Goal: Information Seeking & Learning: Check status

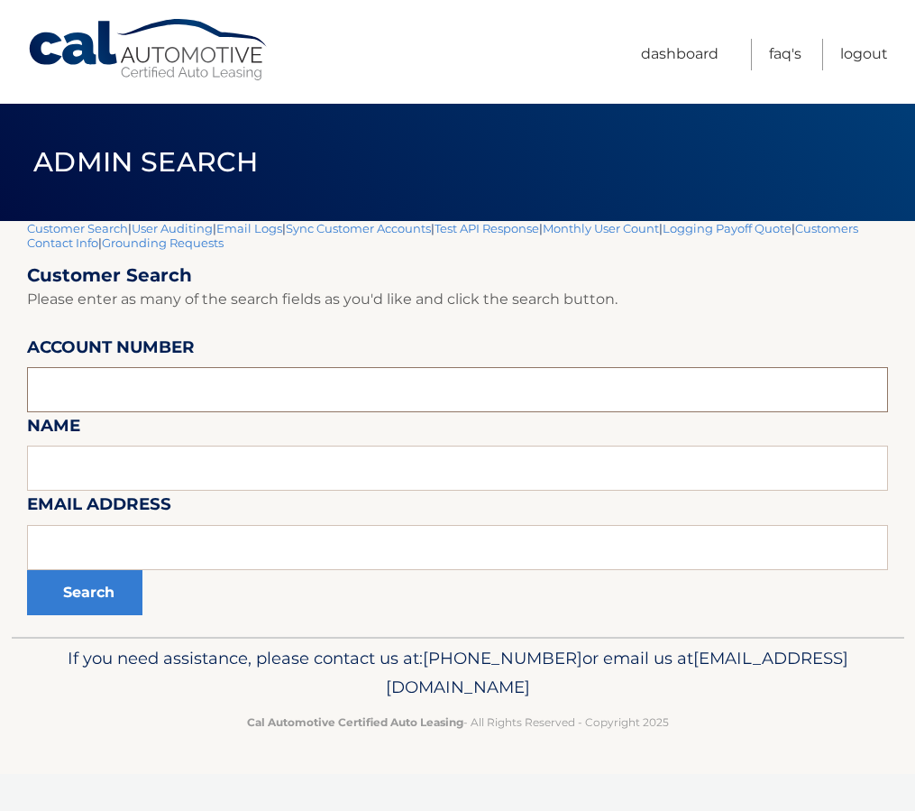
paste input "44456009376"
type input "44456009376"
click at [81, 597] on button "Search" at bounding box center [84, 592] width 115 height 45
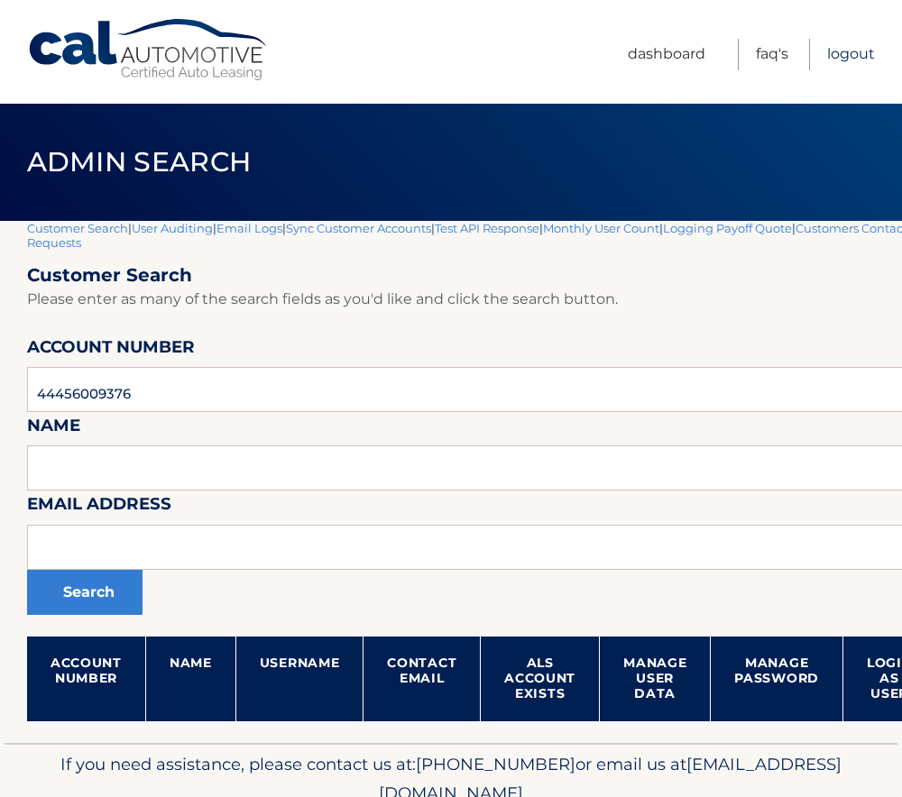
click at [850, 54] on link "Logout" at bounding box center [851, 55] width 48 height 32
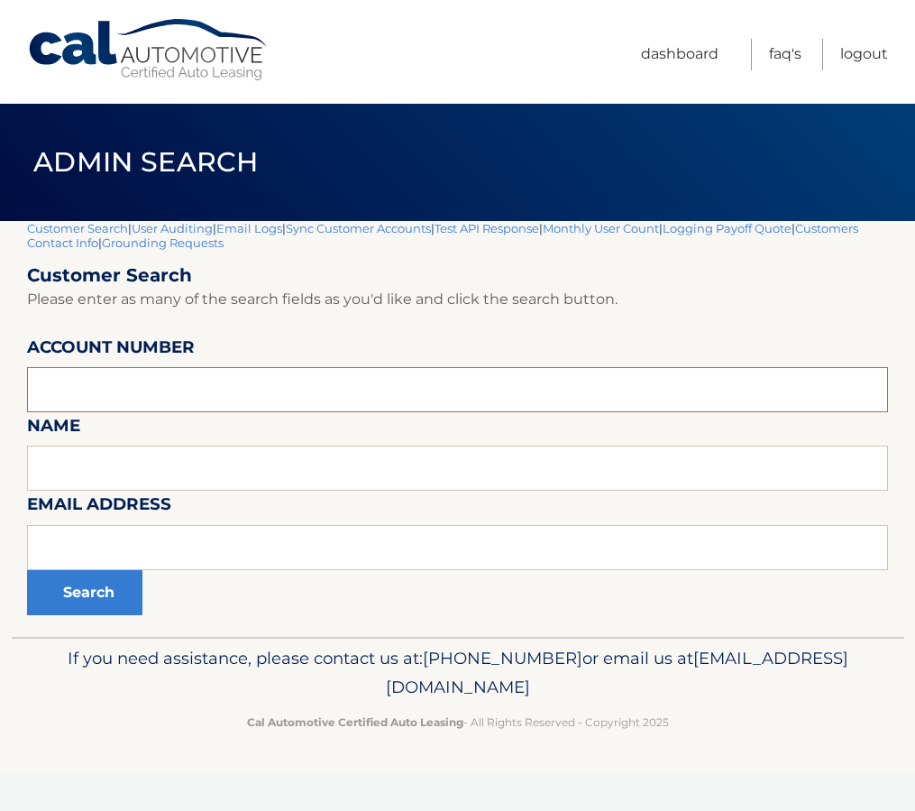
paste input "44455875924"
type input "44455875924"
click at [107, 589] on button "Search" at bounding box center [84, 592] width 115 height 45
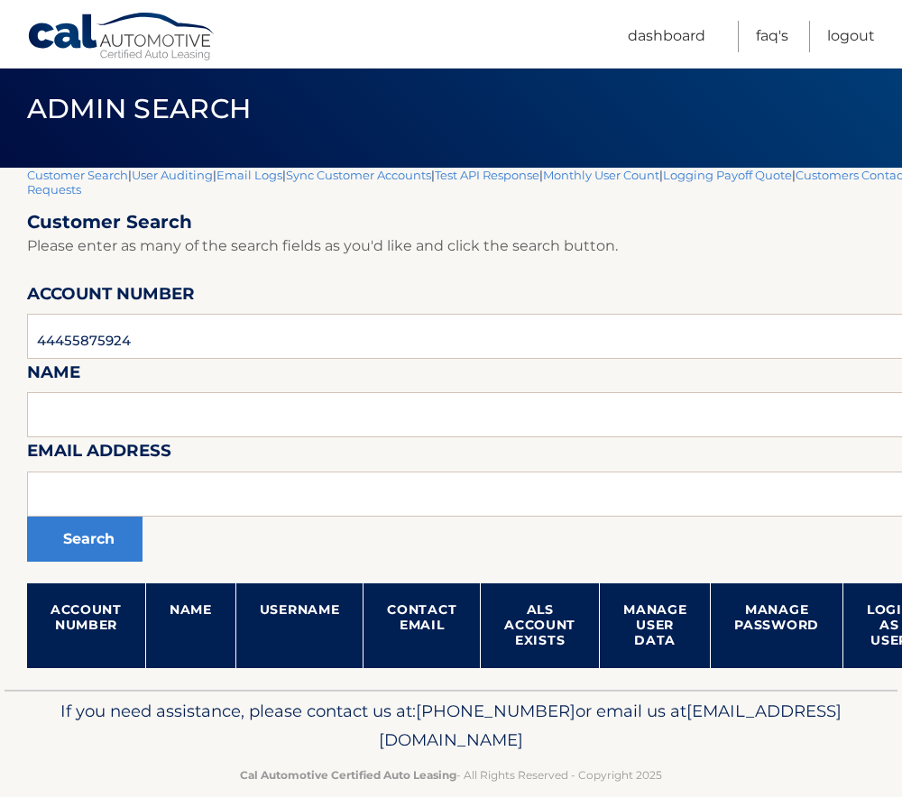
scroll to position [82, 0]
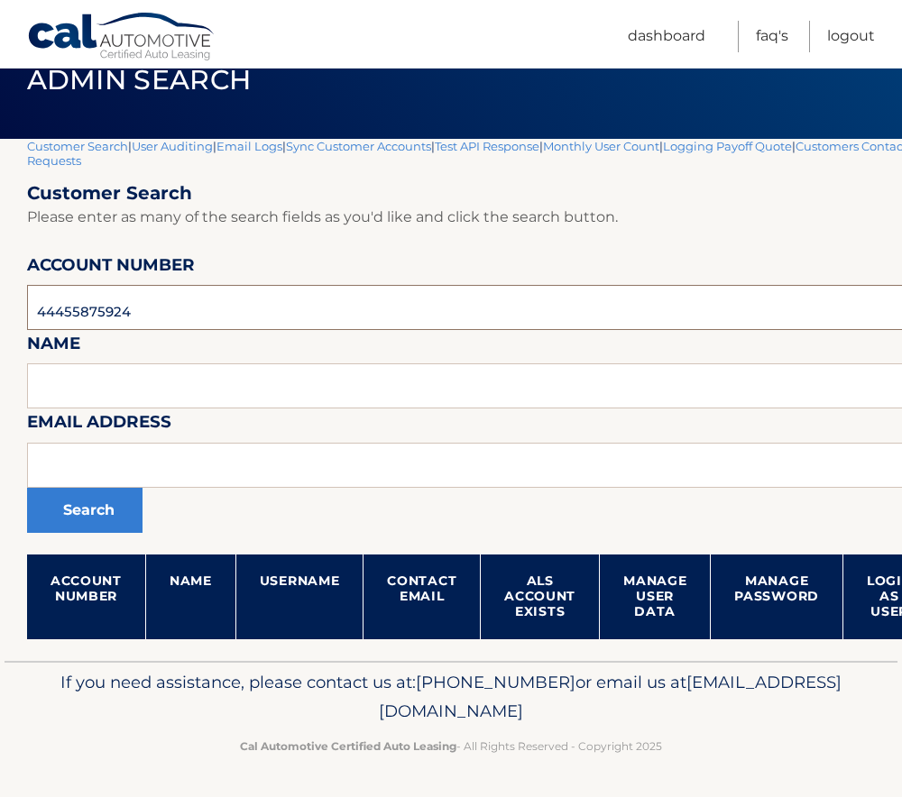
click at [90, 309] on input "44455875924" at bounding box center [532, 307] width 1011 height 45
paste input "6009376"
type input "44456009376"
click at [82, 507] on button "Search" at bounding box center [84, 510] width 115 height 45
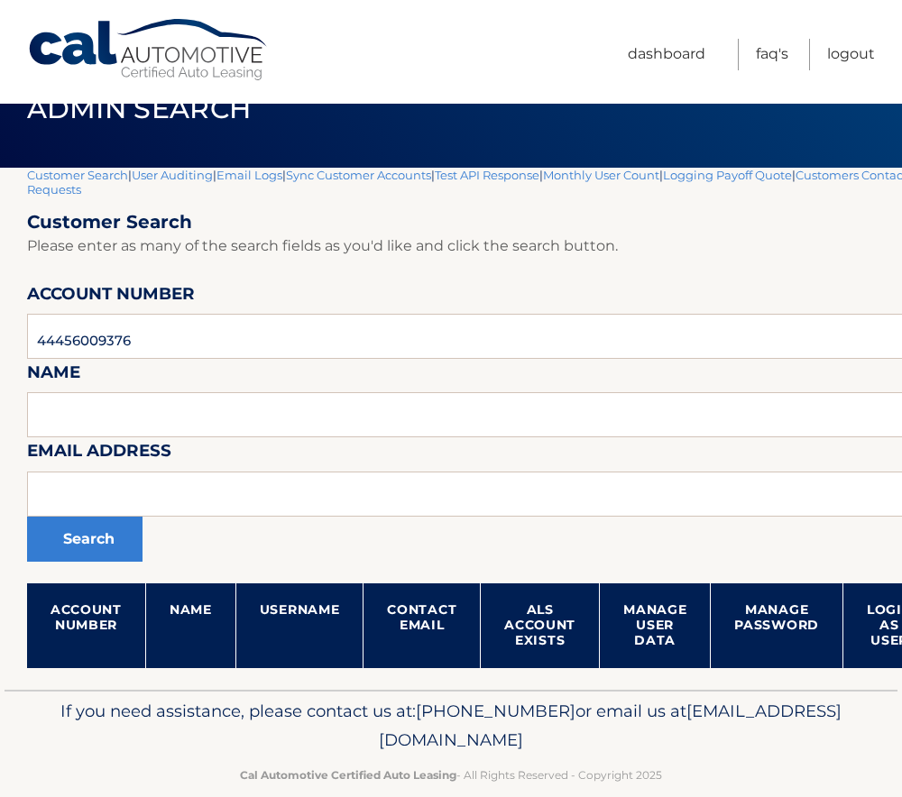
scroll to position [82, 0]
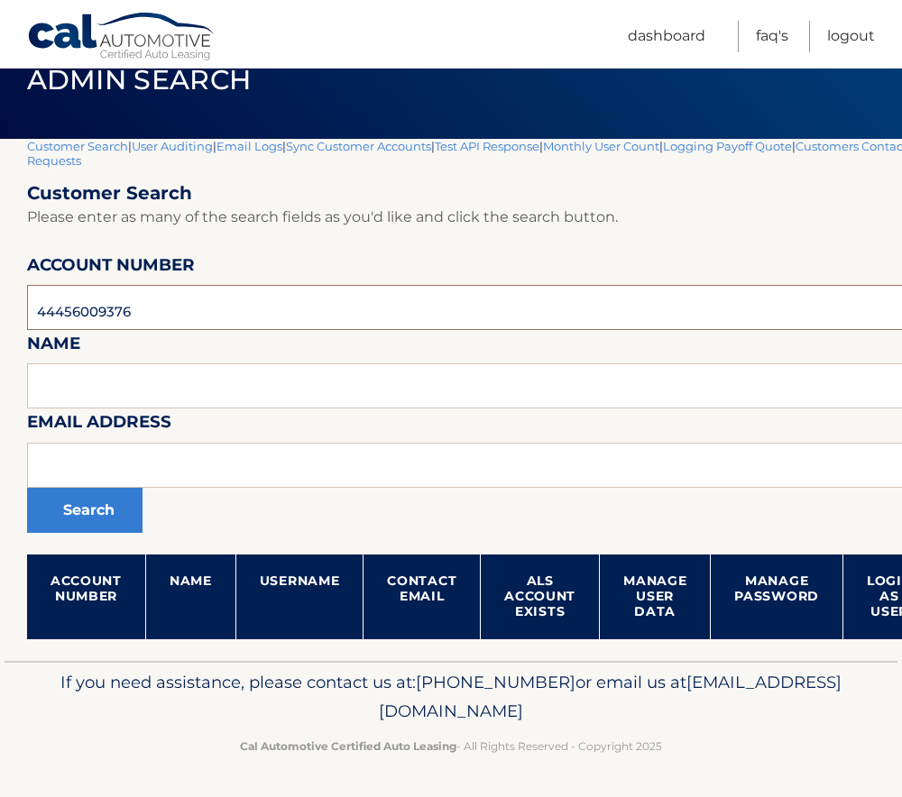
click at [83, 316] on input "44456009376" at bounding box center [532, 307] width 1011 height 45
paste input "12742"
type input "44456012742"
click at [96, 520] on button "Search" at bounding box center [84, 510] width 115 height 45
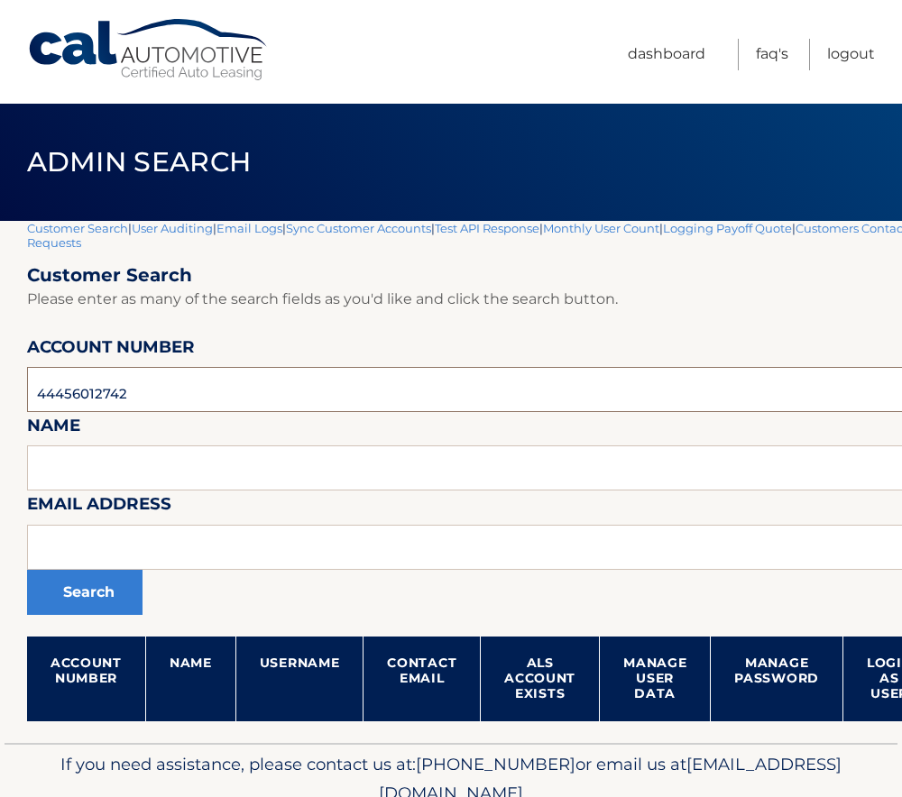
click at [96, 391] on input "44456012742" at bounding box center [532, 389] width 1011 height 45
paste input "5654098"
type input "44455654098"
click at [84, 596] on button "Search" at bounding box center [84, 592] width 115 height 45
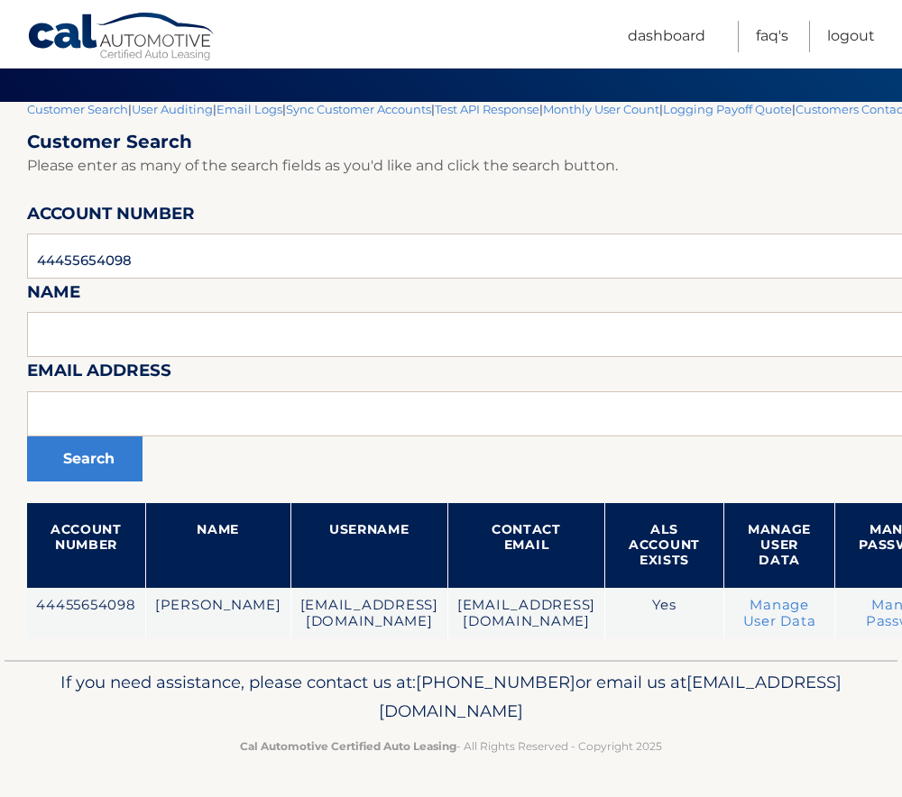
scroll to position [119, 169]
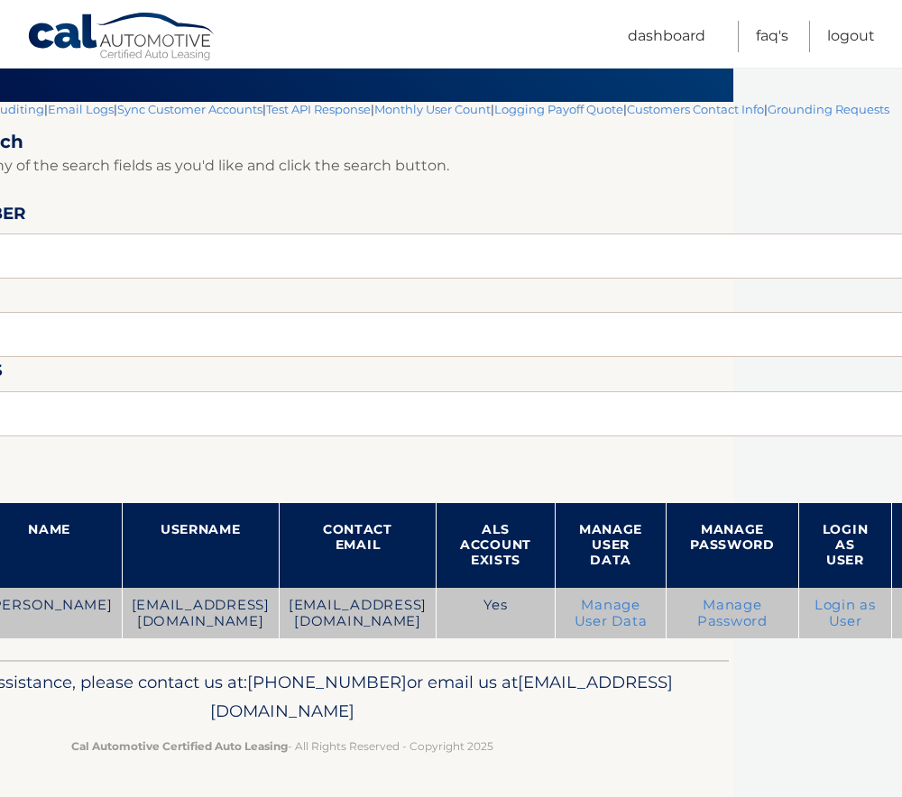
click at [647, 597] on link "Manage User Data" at bounding box center [610, 613] width 73 height 32
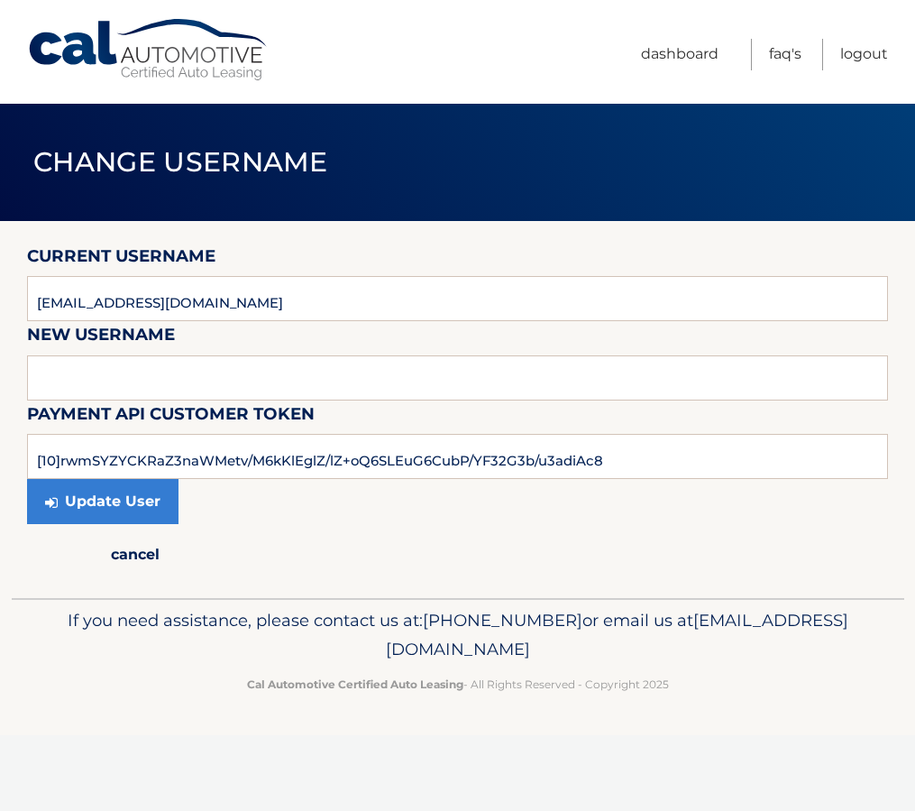
click at [127, 561] on link "cancel" at bounding box center [135, 554] width 216 height 43
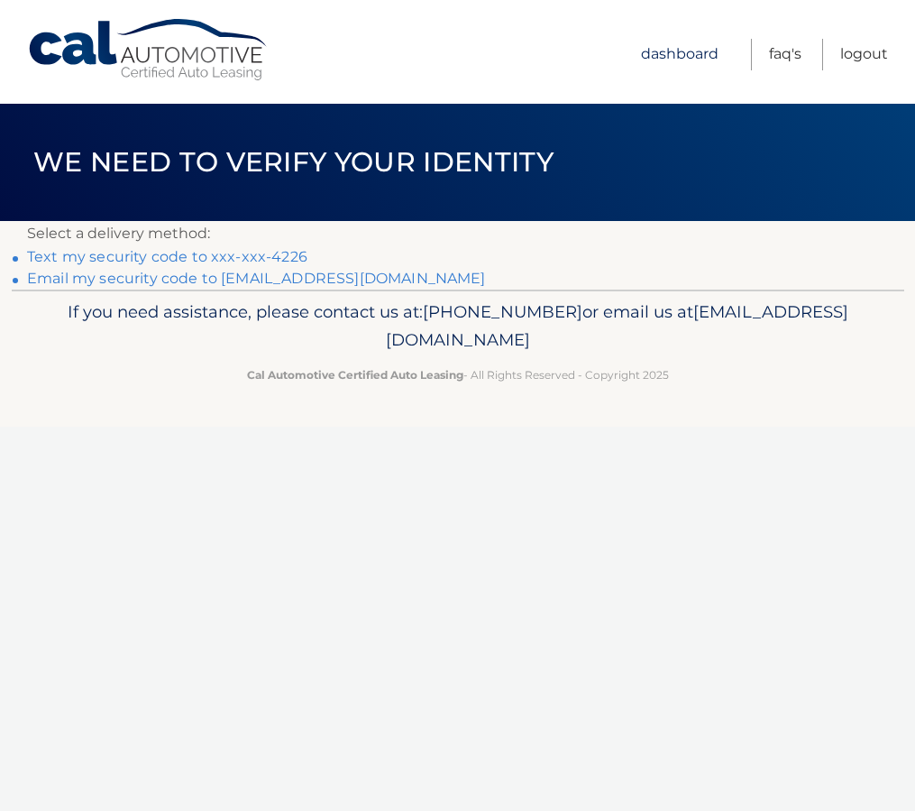
click at [662, 54] on link "Dashboard" at bounding box center [680, 55] width 78 height 32
click at [684, 62] on link "Dashboard" at bounding box center [680, 55] width 78 height 32
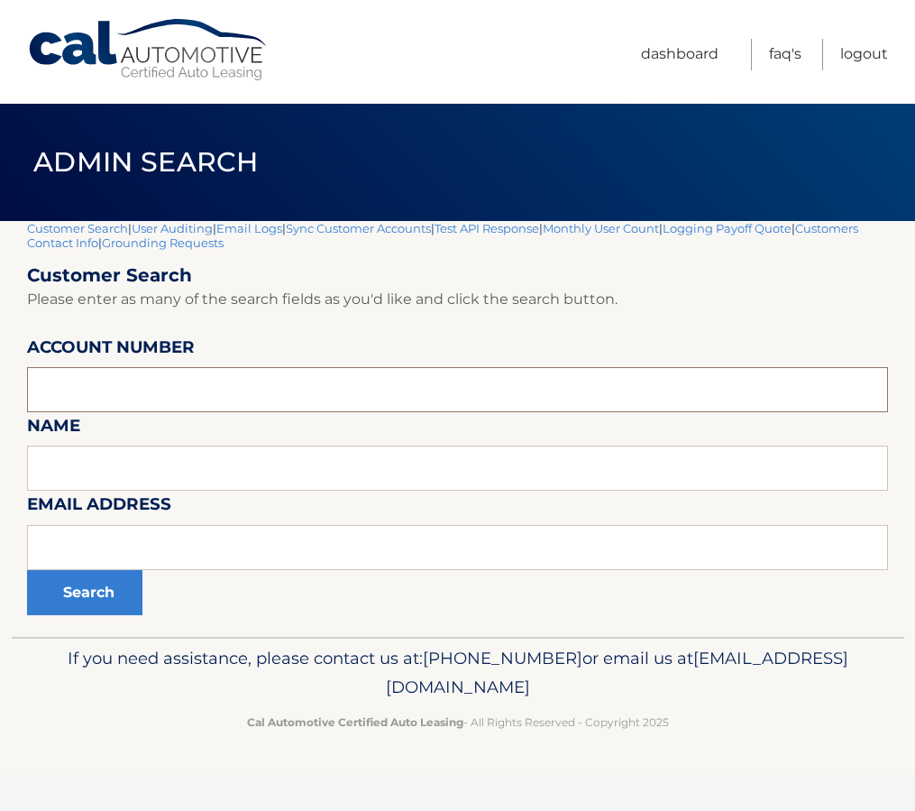
paste input "44455654098"
type input "44455654098"
click at [84, 603] on button "Search" at bounding box center [84, 592] width 115 height 45
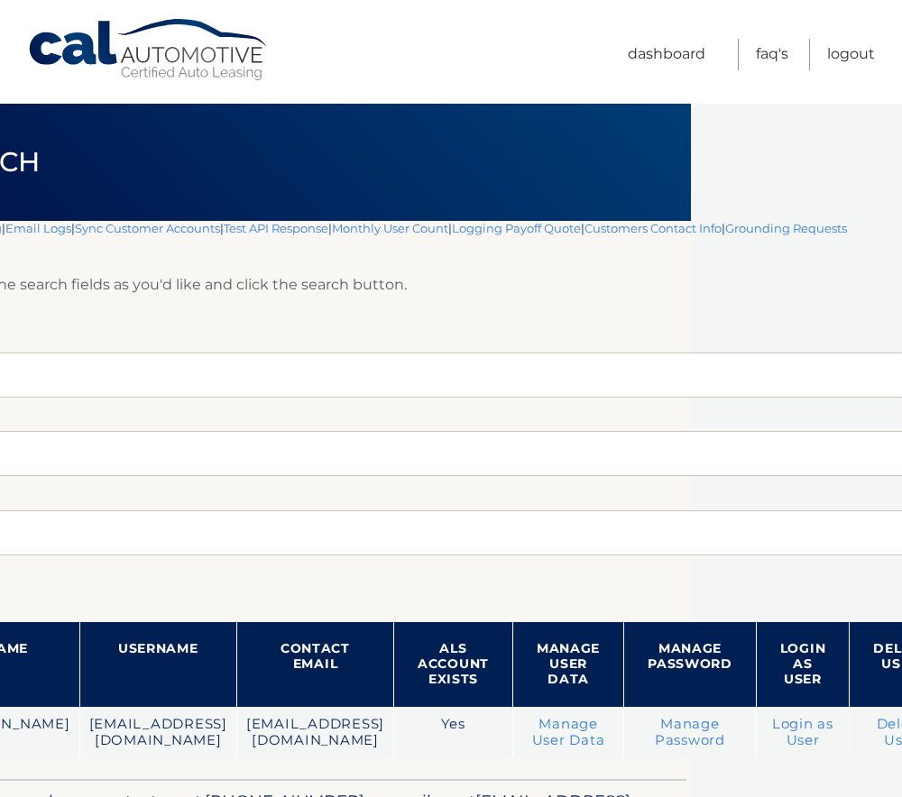
scroll to position [0, 216]
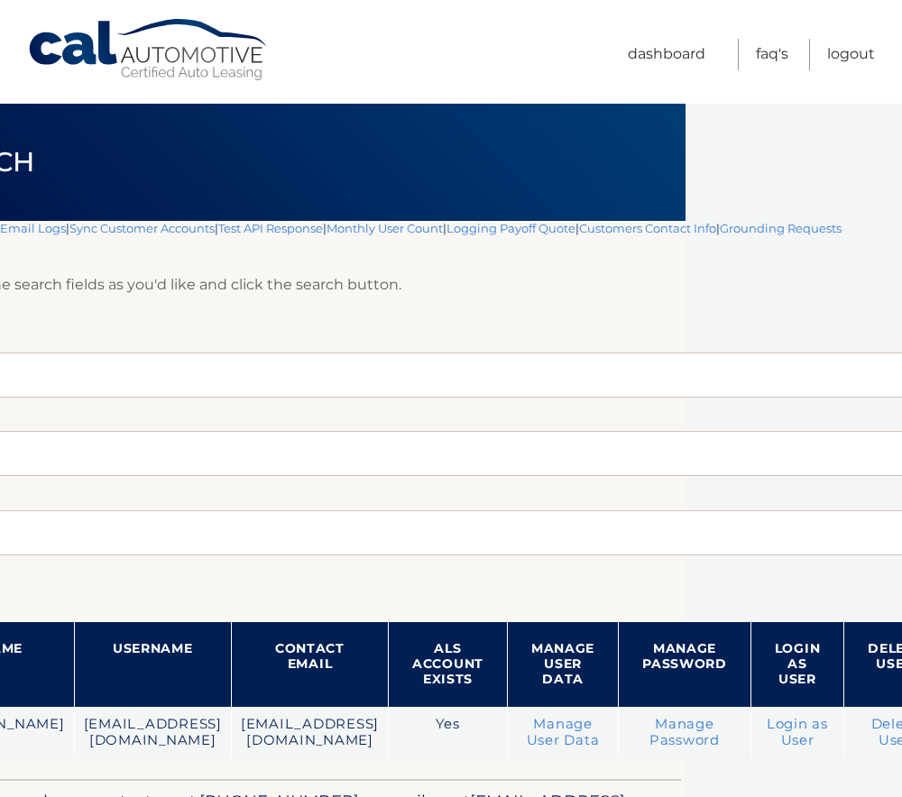
click at [685, 785] on html "Cal Automotive Menu Dashboard FAQ's Logout" at bounding box center [235, 398] width 902 height 797
click at [685, 791] on html "Cal Automotive Menu Dashboard FAQ's Logout" at bounding box center [235, 398] width 902 height 797
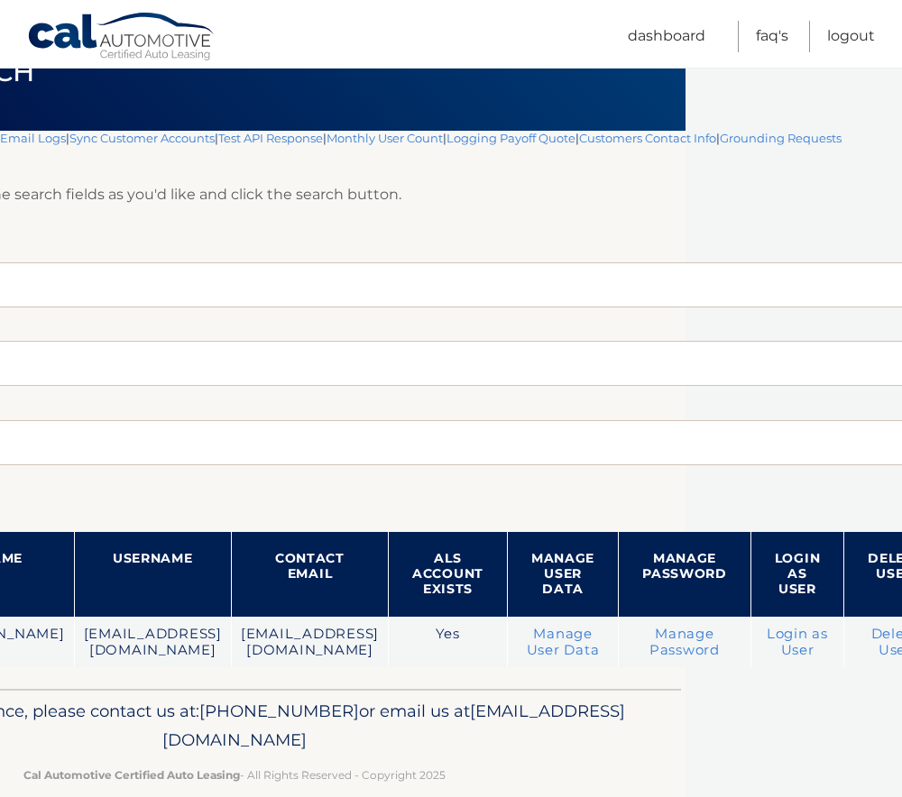
scroll to position [119, 216]
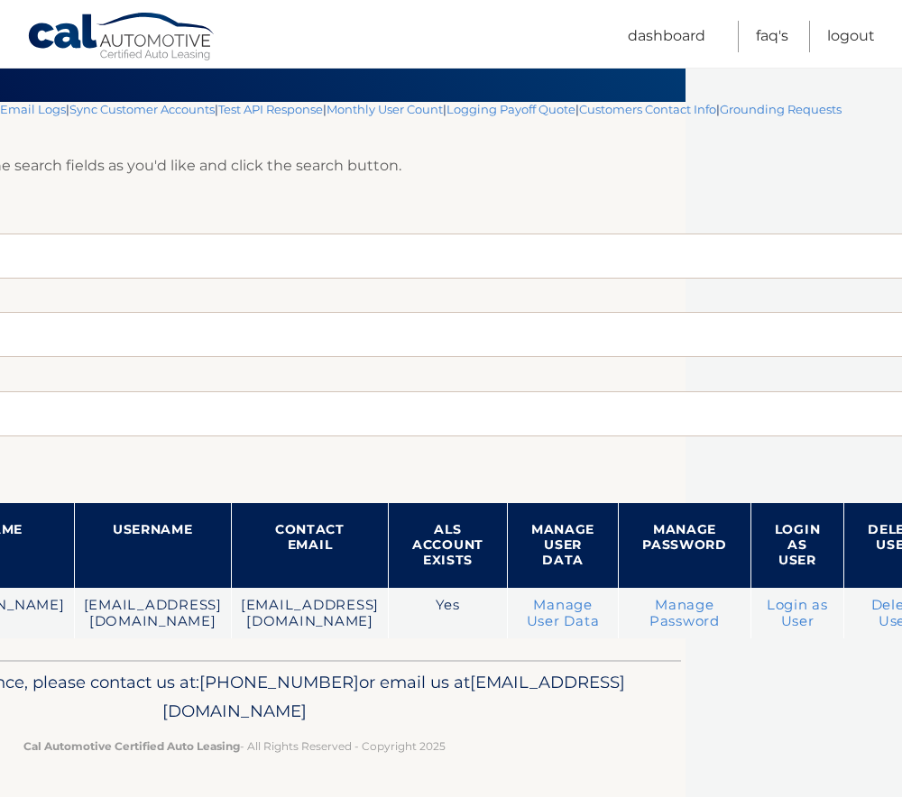
drag, startPoint x: 664, startPoint y: 792, endPoint x: 760, endPoint y: 789, distance: 96.5
click at [685, 678] on html "Cal Automotive Menu Dashboard FAQ's Logout" at bounding box center [235, 279] width 902 height 797
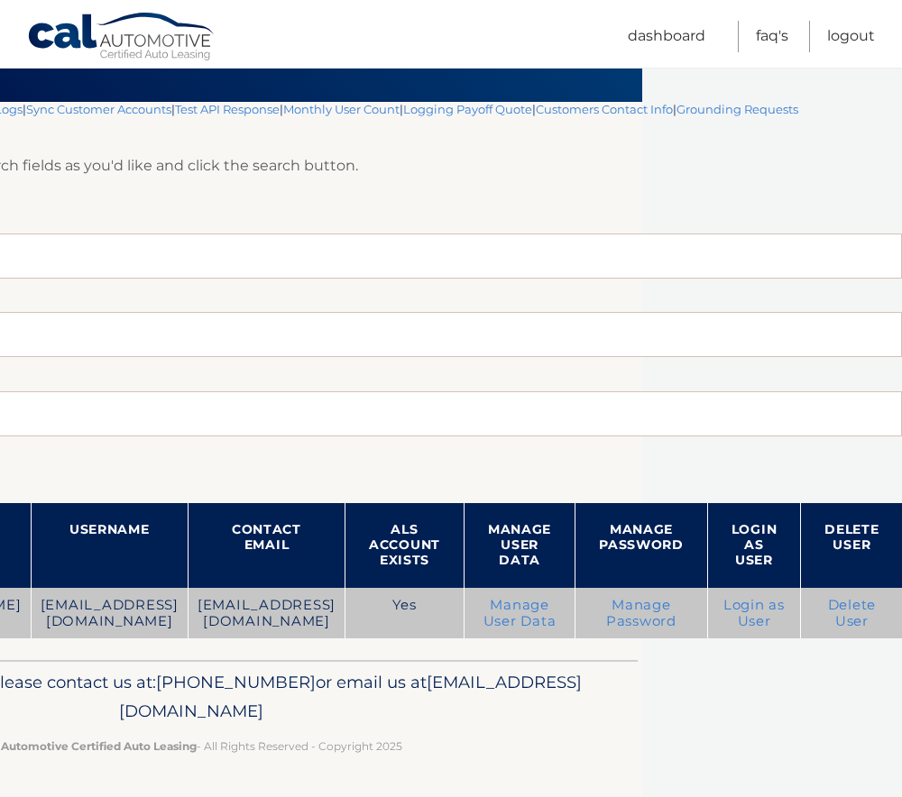
click at [748, 621] on link "Login as User" at bounding box center [753, 613] width 61 height 32
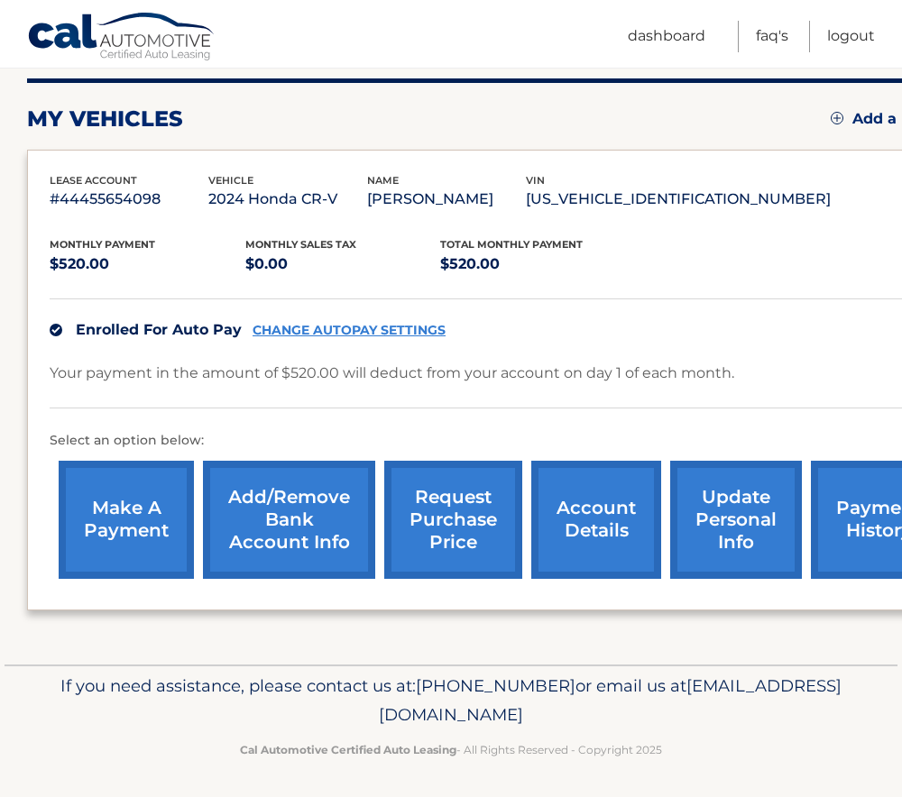
scroll to position [227, 0]
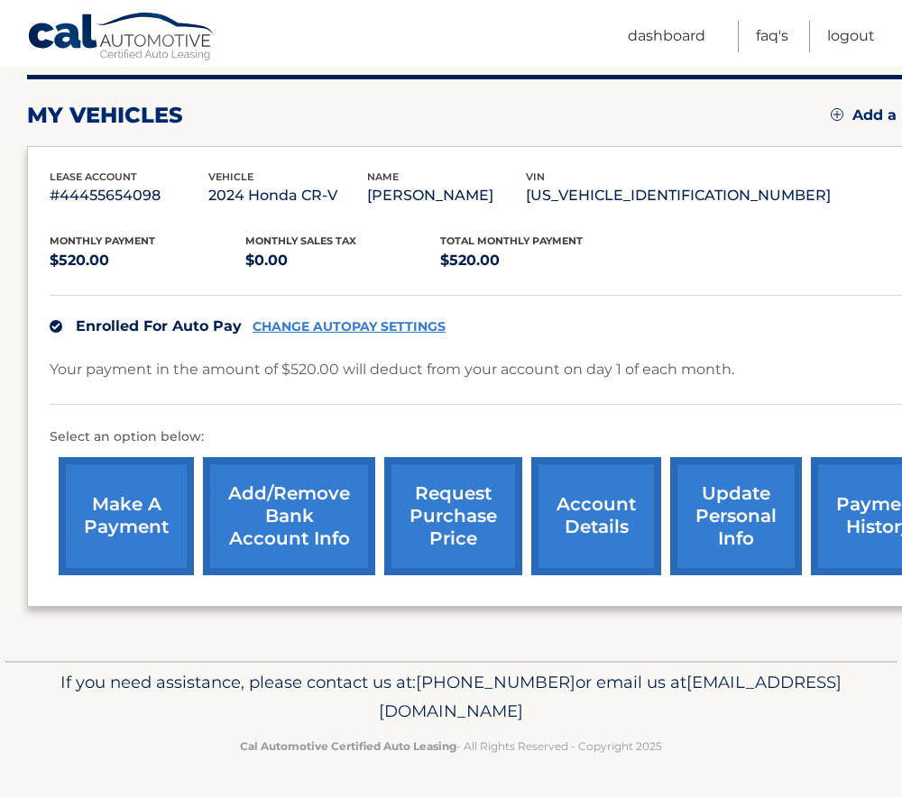
click at [719, 510] on link "update personal info" at bounding box center [736, 516] width 132 height 118
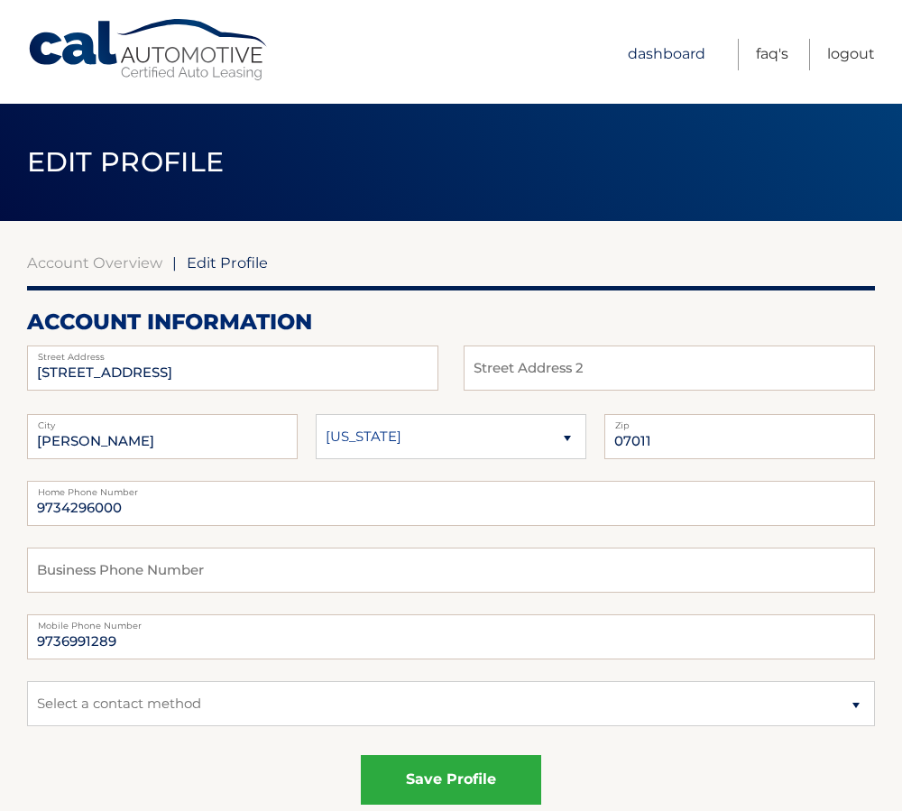
click at [665, 45] on link "Dashboard" at bounding box center [667, 55] width 78 height 32
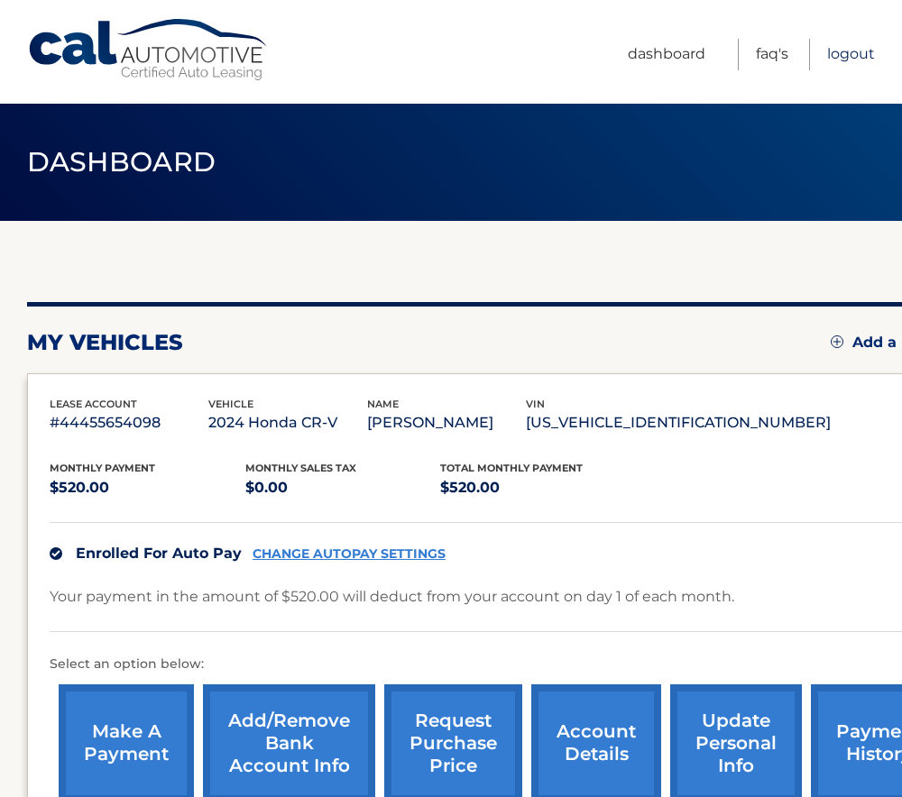
click at [867, 60] on link "Logout" at bounding box center [851, 55] width 48 height 32
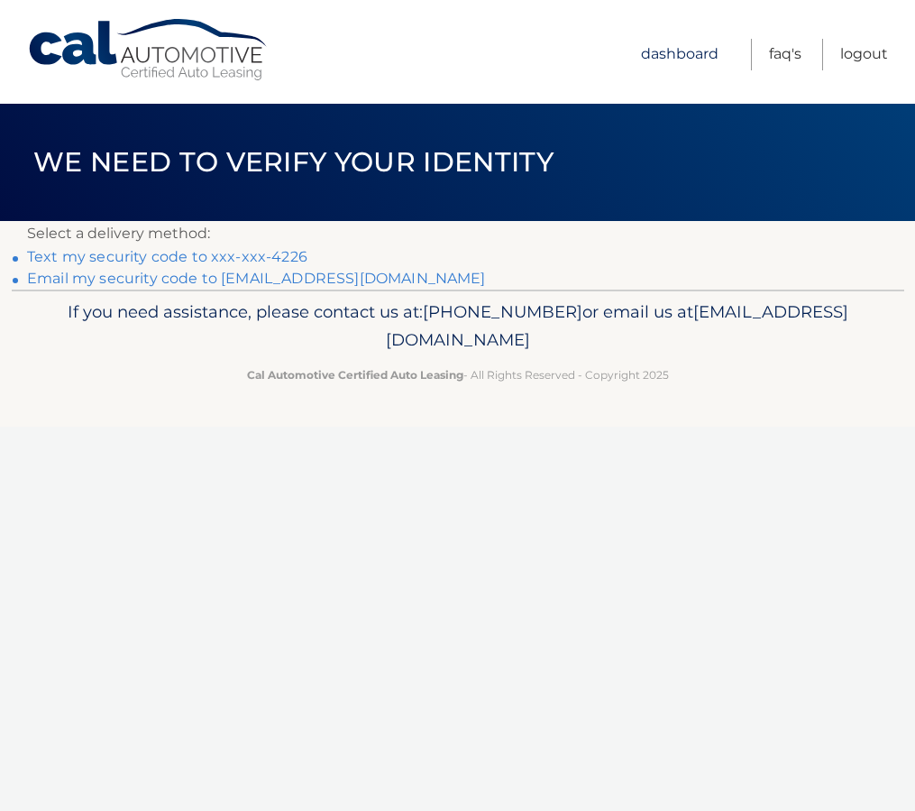
click at [678, 57] on link "Dashboard" at bounding box center [680, 55] width 78 height 32
click at [686, 61] on link "Dashboard" at bounding box center [680, 55] width 78 height 32
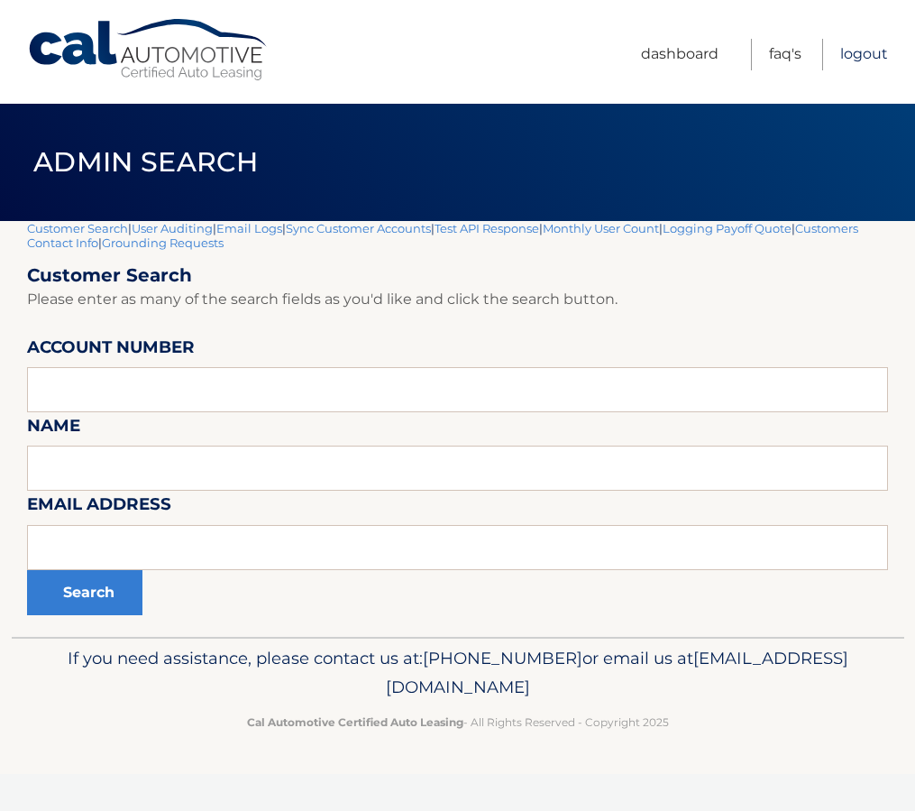
drag, startPoint x: 133, startPoint y: 389, endPoint x: 863, endPoint y: 55, distance: 802.2
click at [863, 55] on link "Logout" at bounding box center [864, 55] width 48 height 32
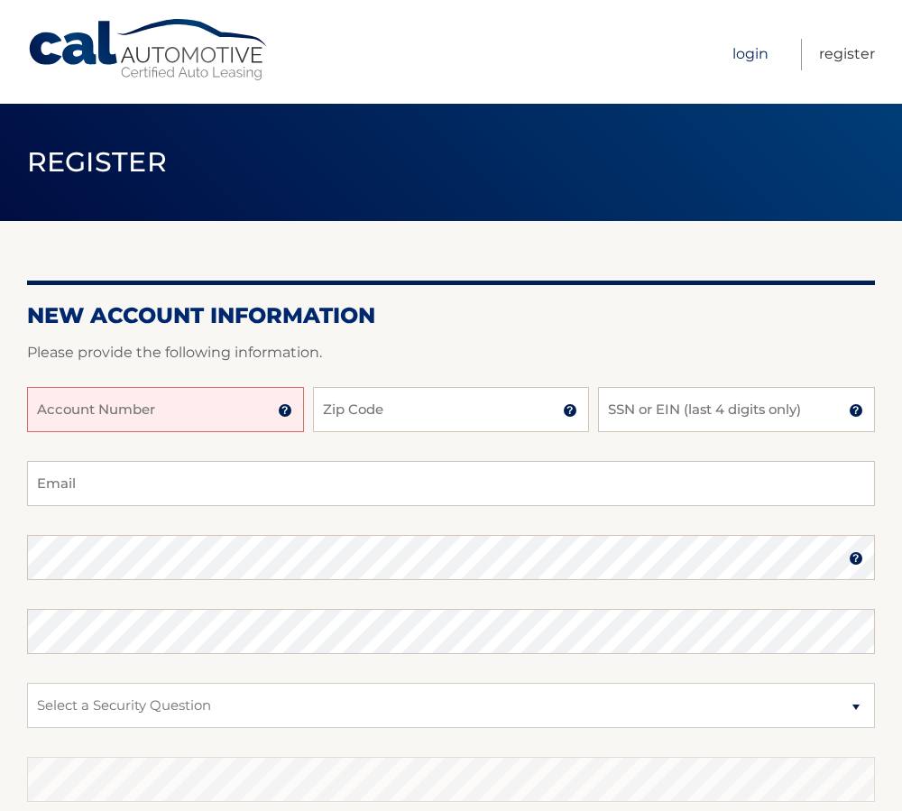
click at [732, 52] on link "Login" at bounding box center [750, 55] width 36 height 32
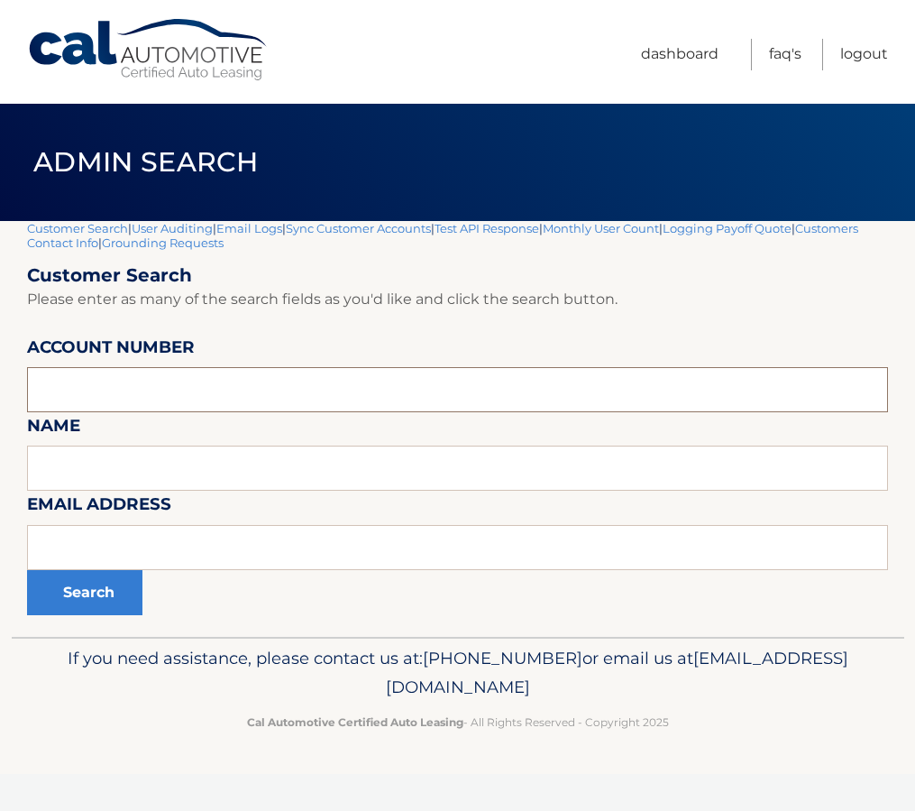
click at [109, 388] on input "text" at bounding box center [457, 389] width 861 height 45
paste input "44455545266"
type input "44455545266"
click at [59, 607] on button "Search" at bounding box center [84, 592] width 115 height 45
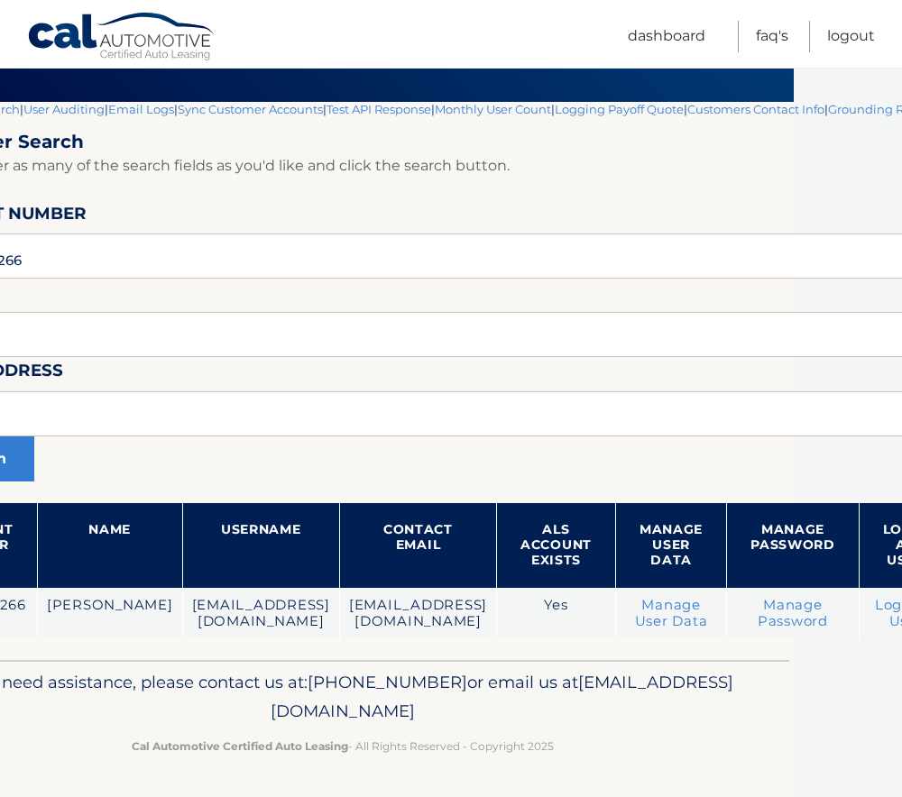
scroll to position [119, 311]
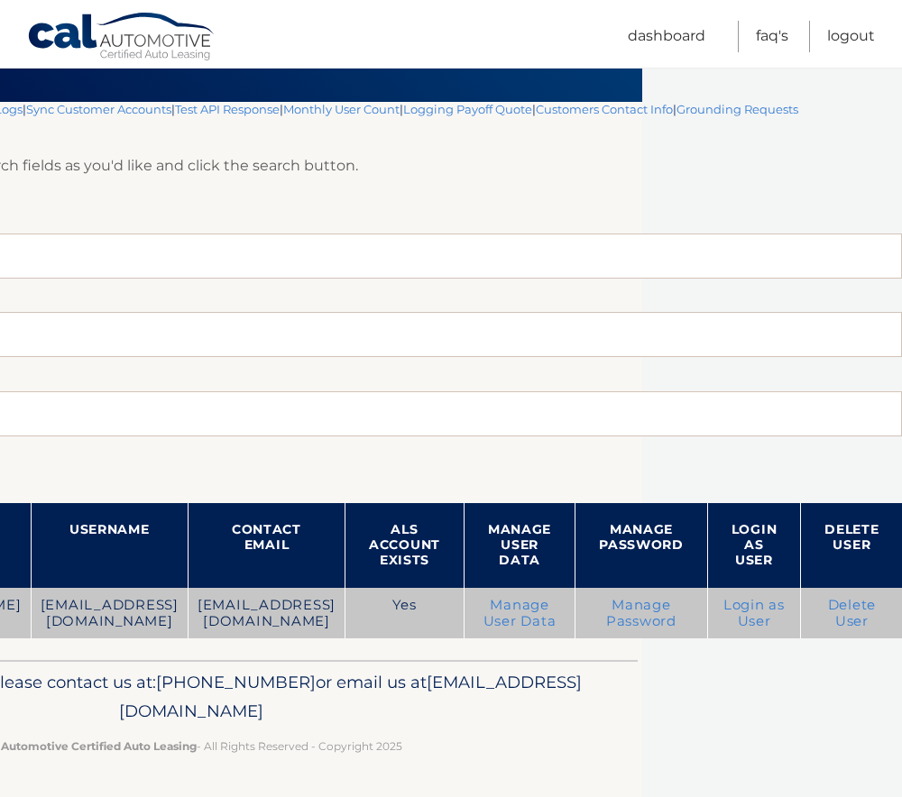
click at [748, 609] on link "Login as User" at bounding box center [753, 613] width 61 height 32
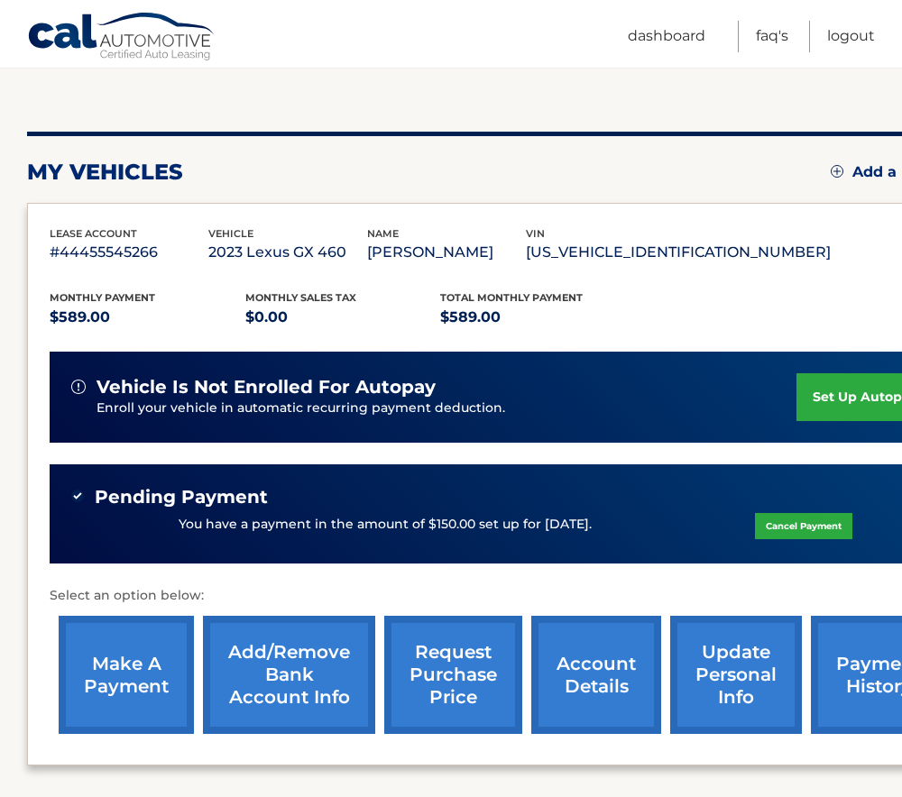
scroll to position [330, 0]
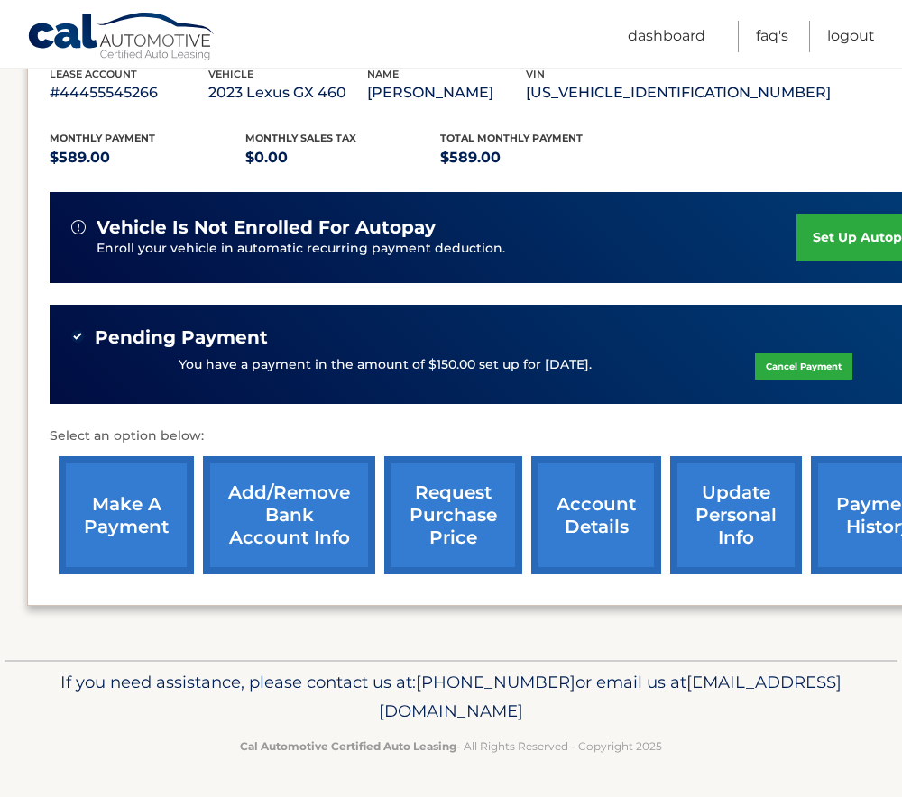
click at [846, 518] on link "payment history" at bounding box center [878, 515] width 135 height 118
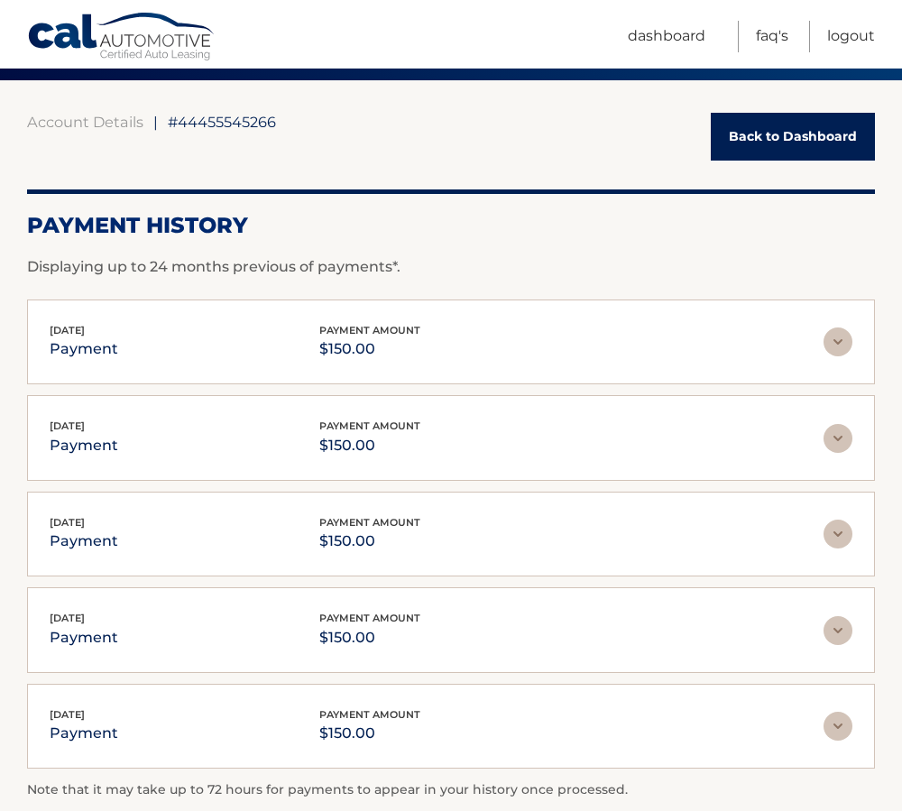
scroll to position [180, 0]
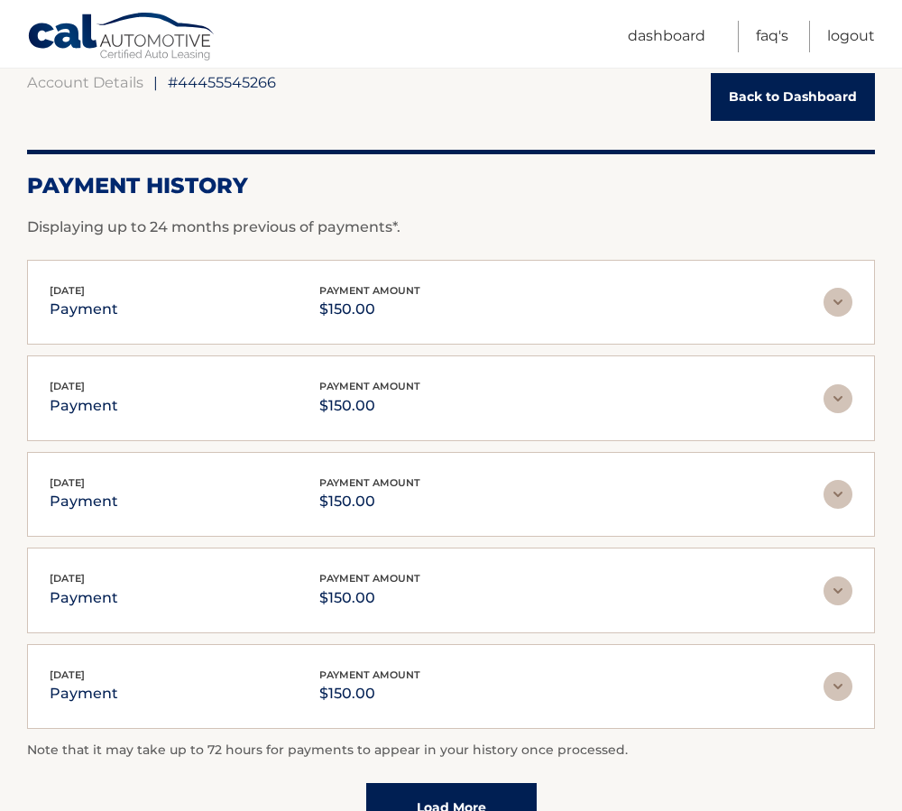
click at [806, 105] on link "Back to Dashboard" at bounding box center [793, 97] width 164 height 48
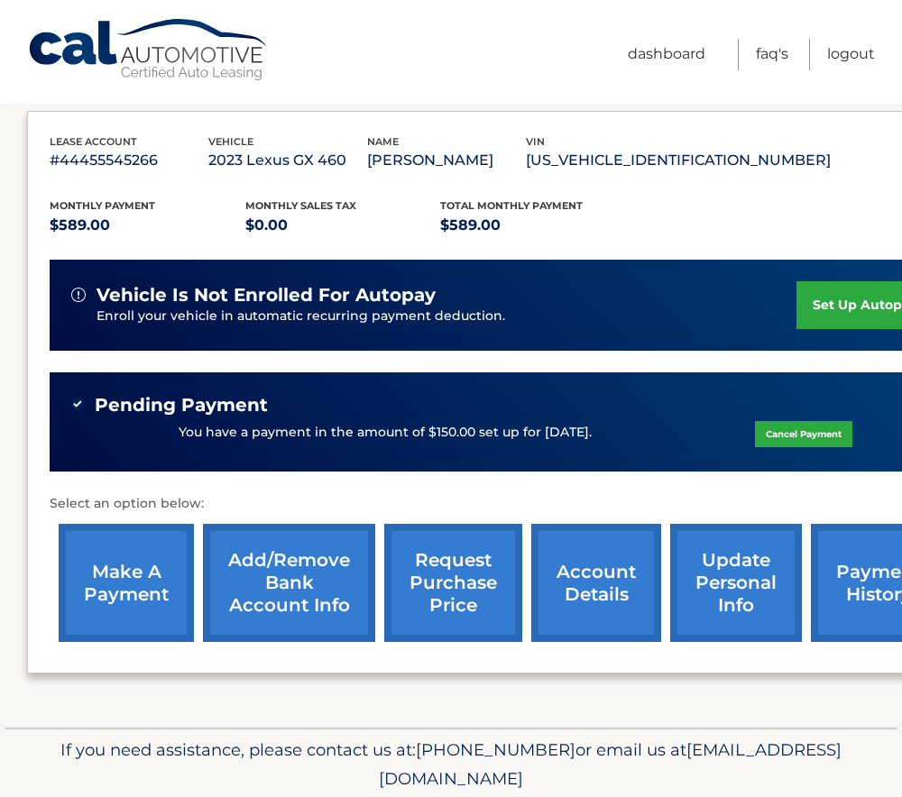
scroll to position [330, 0]
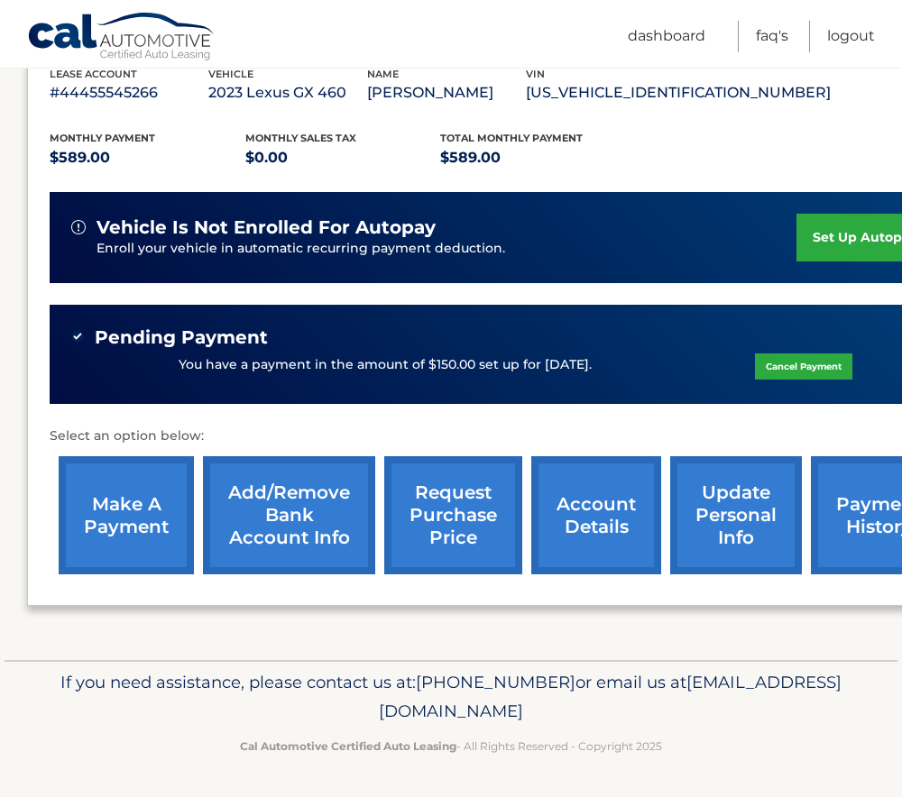
click at [604, 527] on link "account details" at bounding box center [596, 515] width 130 height 118
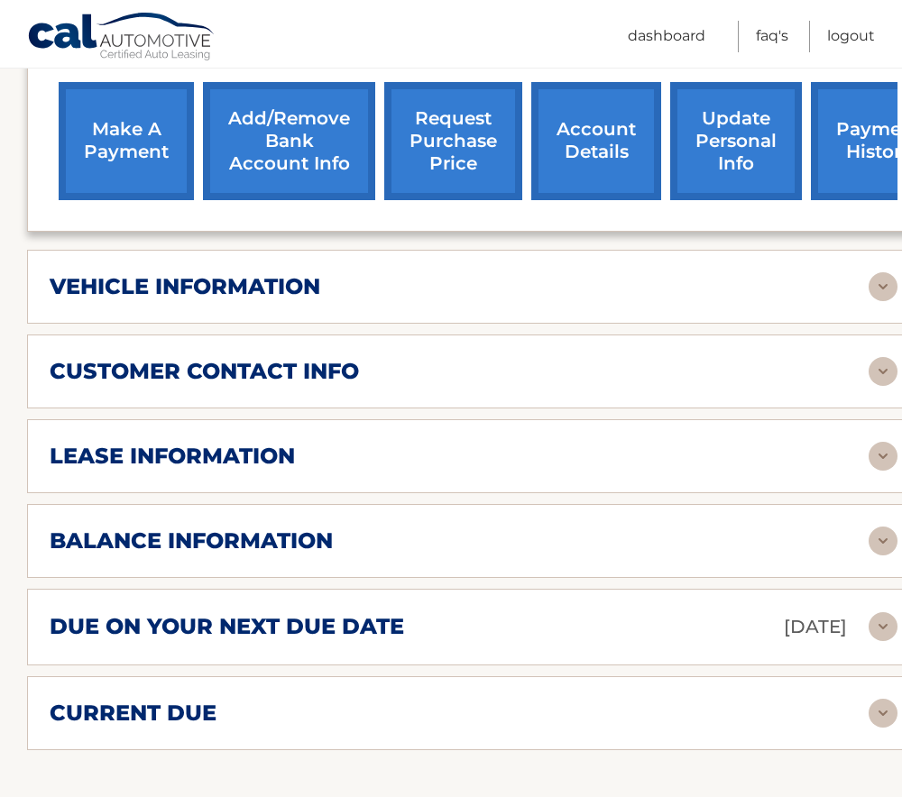
scroll to position [902, 0]
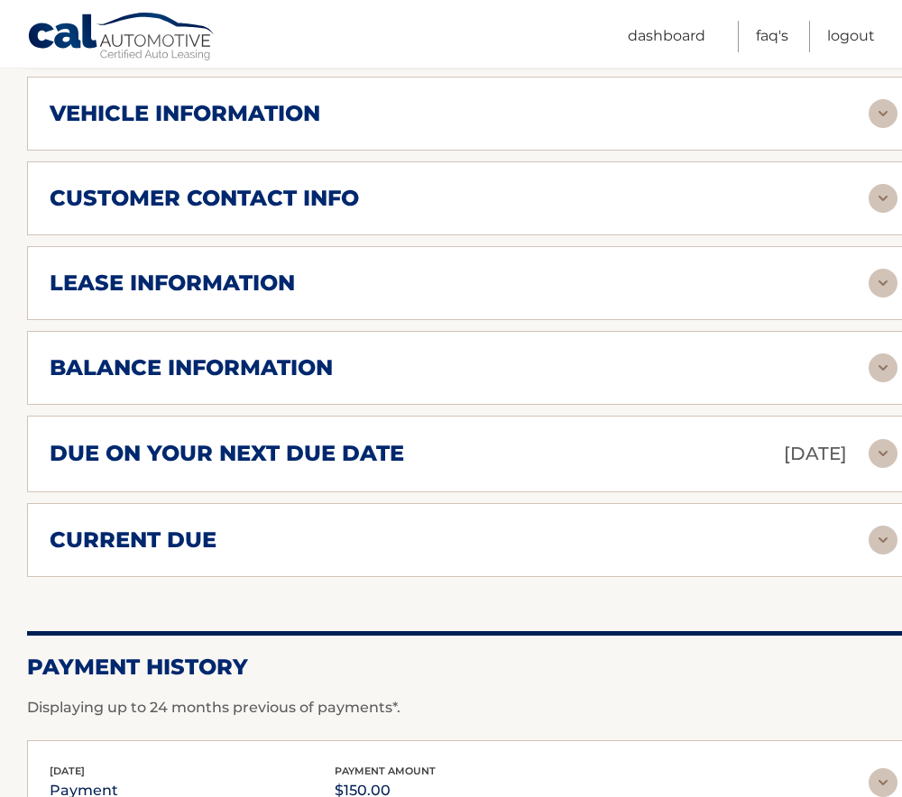
click at [346, 542] on div "current due" at bounding box center [459, 540] width 819 height 27
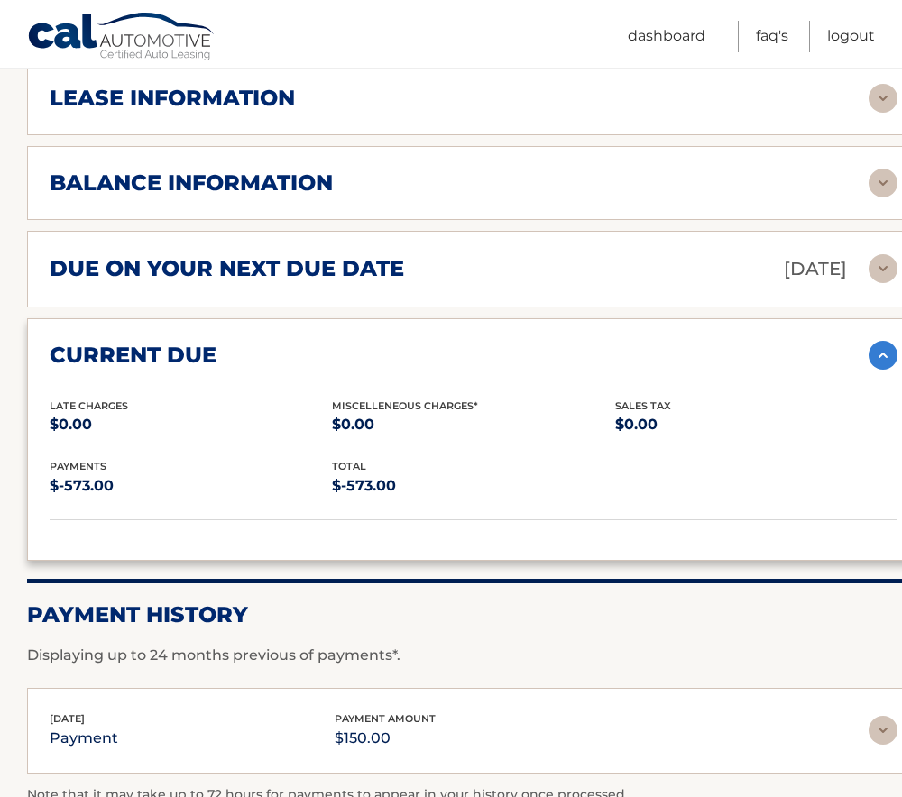
scroll to position [1082, 0]
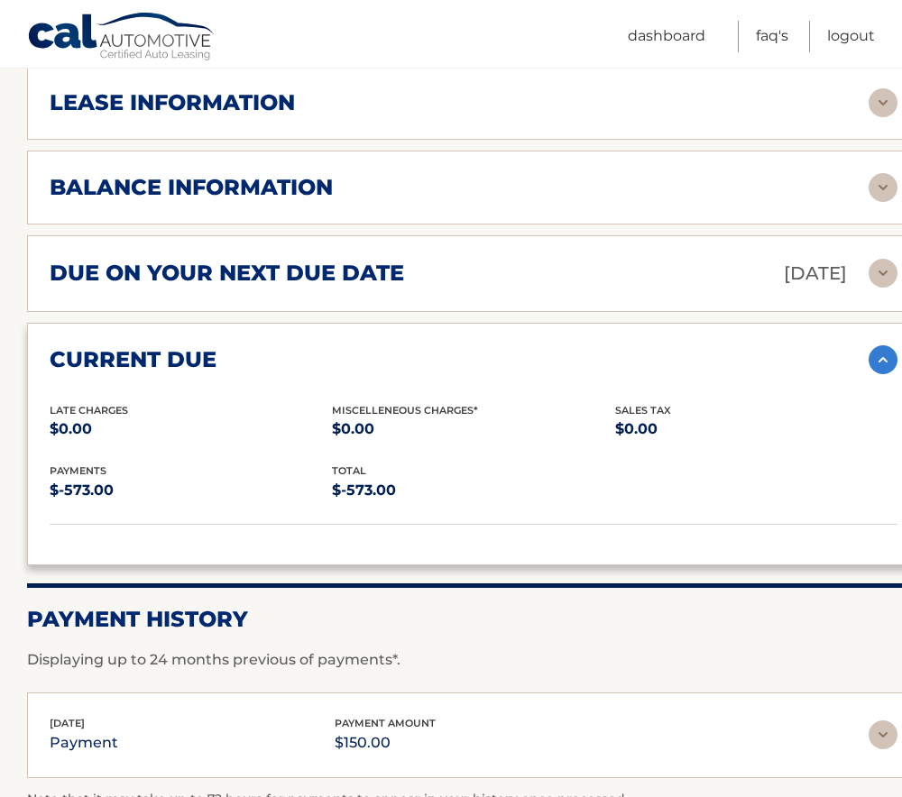
click at [123, 256] on div "due on your next due date [DATE] Late Charges $0.00 Miscellaneous Charges $0.00…" at bounding box center [473, 273] width 893 height 77
click at [132, 270] on h2 "due on your next due date" at bounding box center [227, 273] width 354 height 27
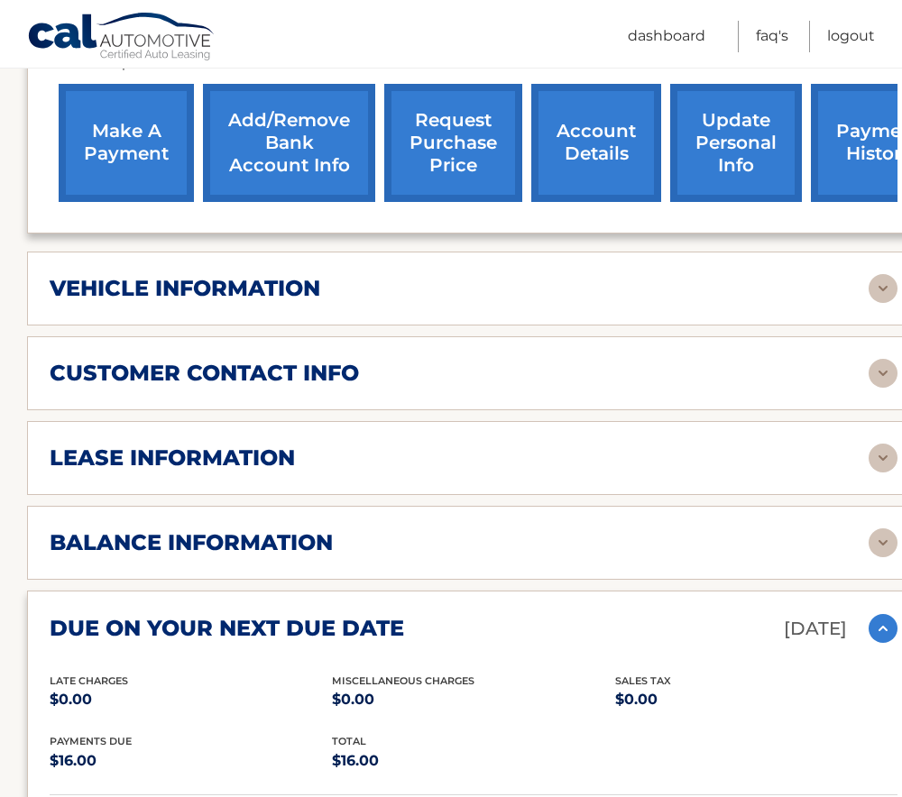
scroll to position [721, 0]
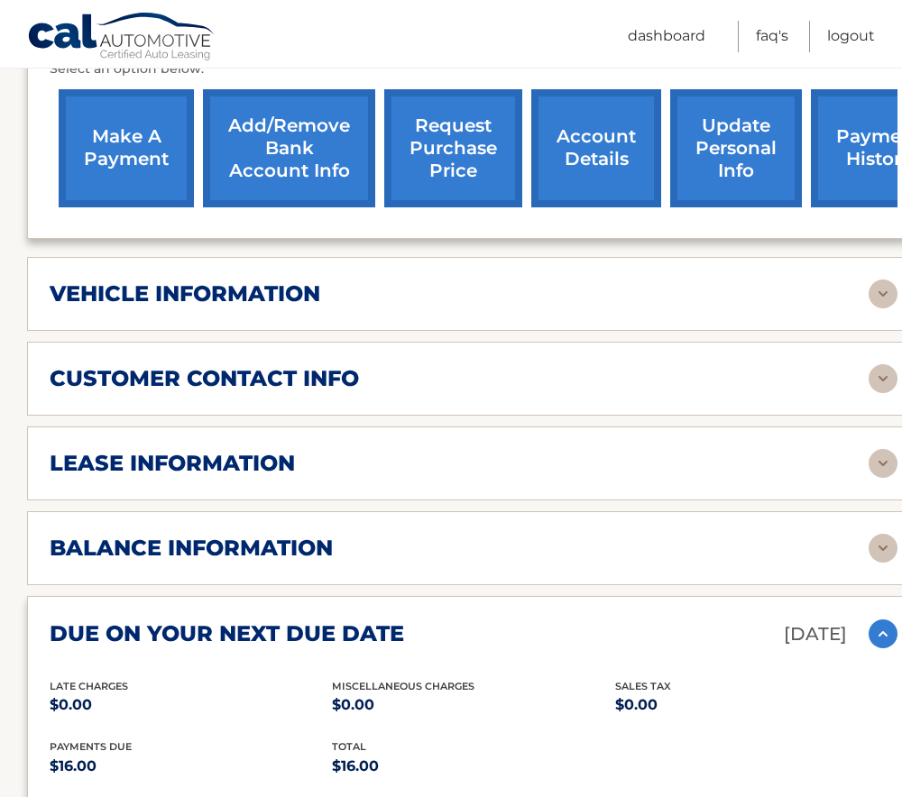
click at [280, 547] on h2 "balance information" at bounding box center [191, 548] width 283 height 27
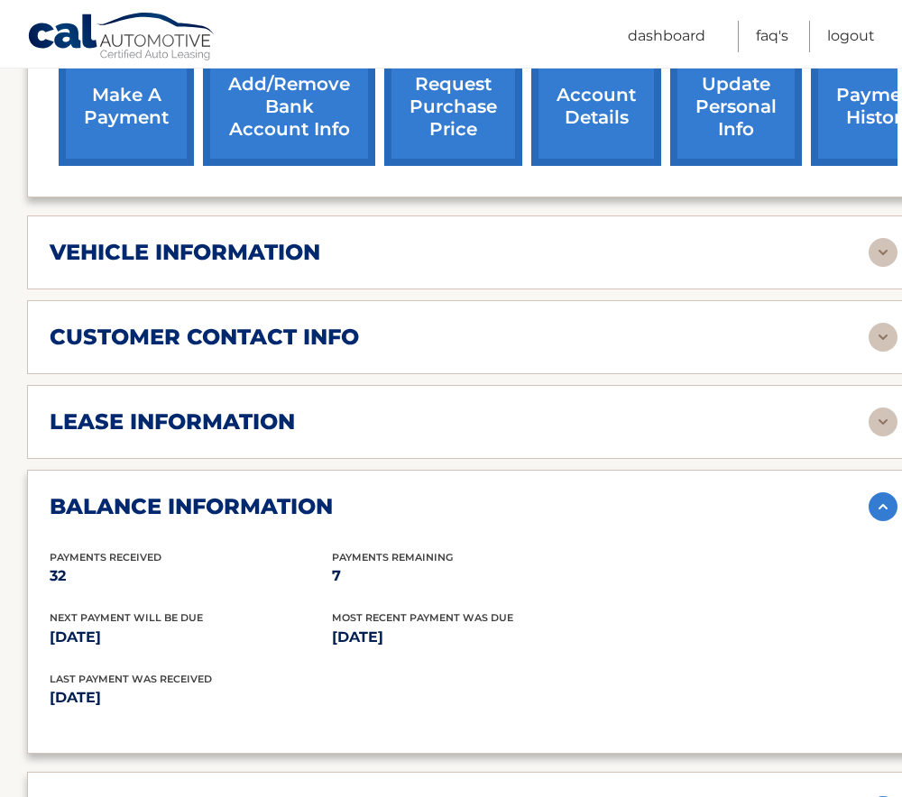
scroll to position [470, 0]
